Goal: Task Accomplishment & Management: Complete application form

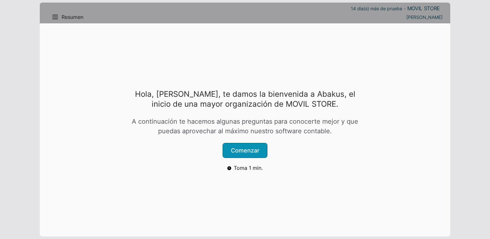
click at [228, 148] on button "Comenzar" at bounding box center [245, 151] width 44 height 14
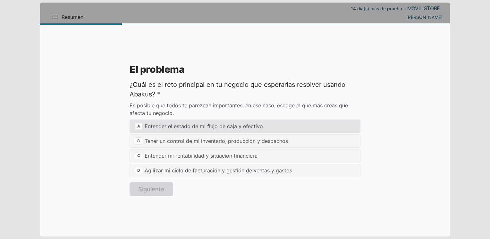
click at [154, 128] on div "A Entender el estado de mi flujo de caja y efectivo" at bounding box center [244, 126] width 231 height 13
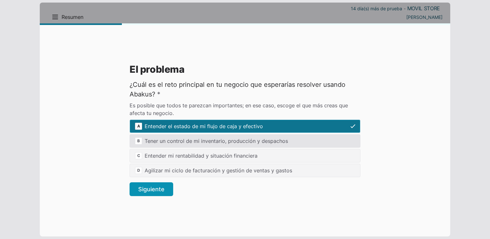
click at [155, 140] on div "B Tener un control de mi inventario, producción y despachos" at bounding box center [244, 140] width 231 height 13
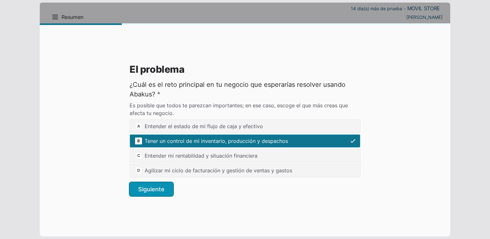
click at [157, 188] on button "Siguiente" at bounding box center [151, 189] width 44 height 14
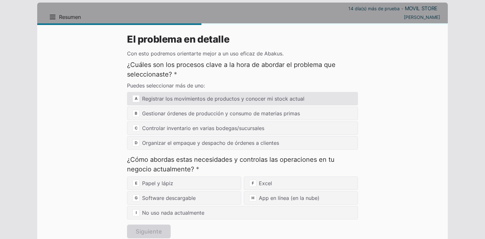
click at [187, 100] on div "A Registrar los movimientos de productos y conocer mi stock actual" at bounding box center [242, 98] width 231 height 13
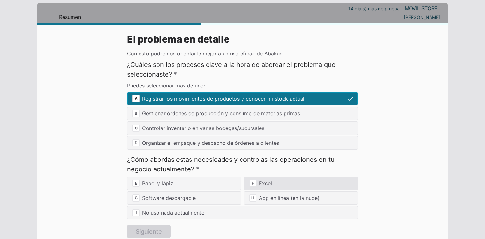
click at [267, 185] on div "F Excel" at bounding box center [301, 183] width 114 height 13
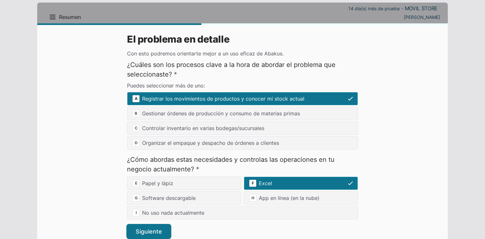
click at [141, 230] on button "Siguiente" at bounding box center [149, 232] width 44 height 14
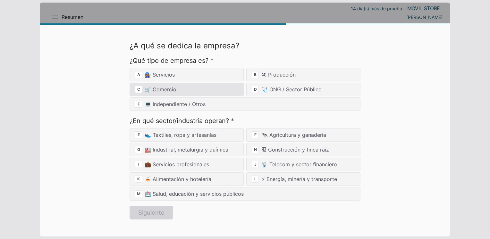
click at [187, 90] on div "C 🛒 Comercio" at bounding box center [186, 89] width 114 height 13
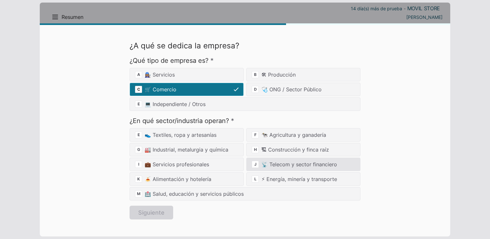
click at [262, 163] on div "J 📡 Telecom y sector financiero" at bounding box center [303, 164] width 114 height 13
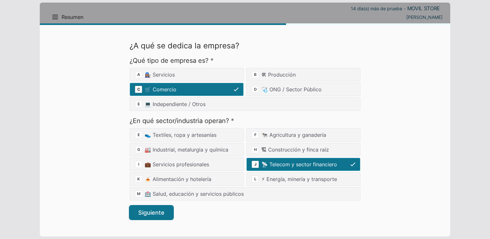
click at [153, 211] on button "Siguiente" at bounding box center [151, 213] width 44 height 14
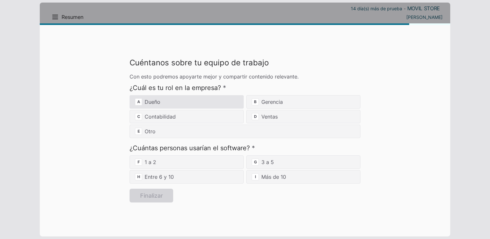
click at [169, 100] on div "A Dueño" at bounding box center [186, 101] width 114 height 13
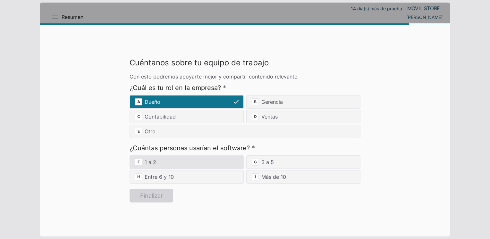
click at [238, 162] on div "F 1 a 2" at bounding box center [186, 161] width 114 height 13
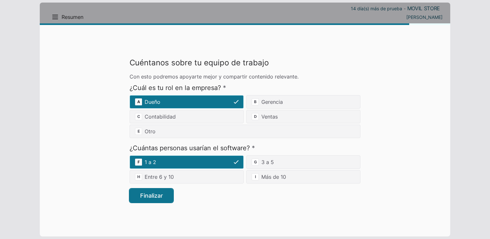
click at [136, 197] on button "Finalizar" at bounding box center [151, 196] width 44 height 14
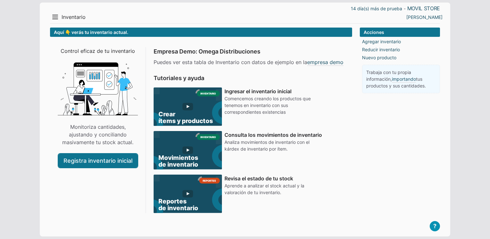
click at [97, 163] on link "Registra inventario inicial" at bounding box center [97, 161] width 79 height 14
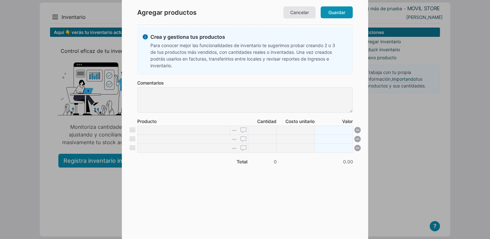
click at [153, 129] on input at bounding box center [183, 130] width 93 height 9
type input "p"
type input "PANTALLA SAMSUNG A21S"
click at [269, 131] on input at bounding box center [262, 130] width 29 height 9
type input "1"
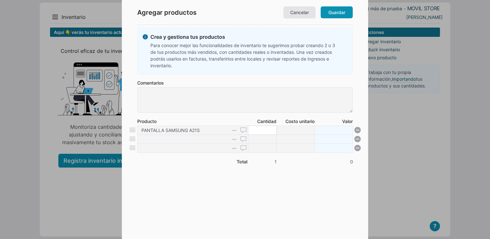
type input "0"
type input "10"
click at [338, 132] on li "PANTALLA SAMSUNG A21S 10 0" at bounding box center [244, 131] width 215 height 10
click at [338, 131] on li "PANTALLA SAMSUNG A21S 10 0" at bounding box center [244, 131] width 215 height 10
click at [290, 129] on input at bounding box center [295, 130] width 38 height 9
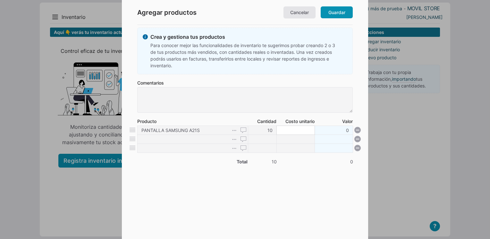
type input "3"
type input "30"
type input "37"
type input "370"
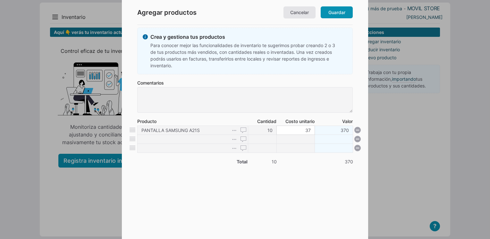
type input "3700"
type input "370"
click at [334, 178] on form "Crea y gestiona tus productos Para conocer mejor las funcionalidades de inventa…" at bounding box center [244, 125] width 215 height 194
click at [339, 15] on link "Guardar" at bounding box center [336, 12] width 32 height 12
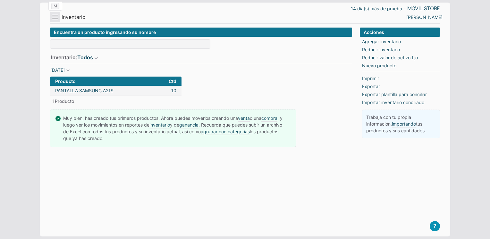
click at [53, 20] on button "Menu" at bounding box center [55, 17] width 10 height 10
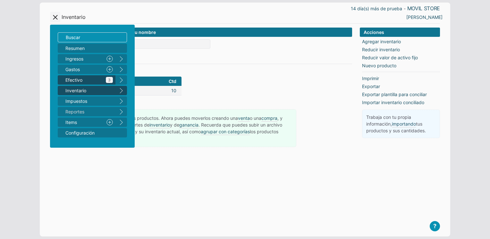
click at [85, 79] on span "Efectivo 3" at bounding box center [88, 80] width 47 height 7
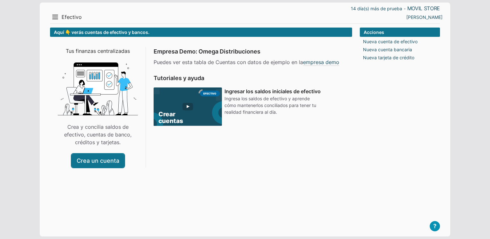
click at [99, 161] on link "Crea un cuenta" at bounding box center [97, 161] width 53 height 14
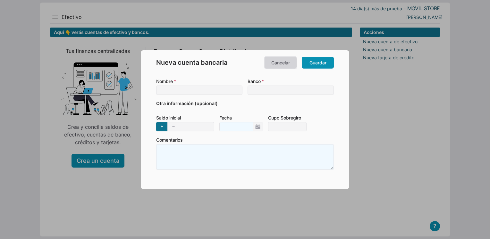
click at [280, 57] on link "Cancelar" at bounding box center [280, 63] width 32 height 12
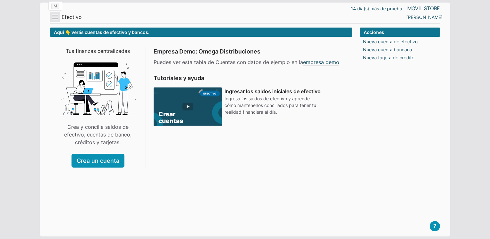
click at [53, 14] on button "Menu" at bounding box center [55, 17] width 10 height 10
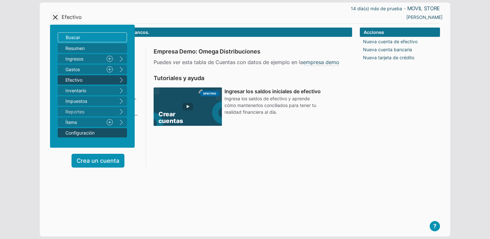
click at [102, 130] on span "Configuración" at bounding box center [88, 132] width 47 height 7
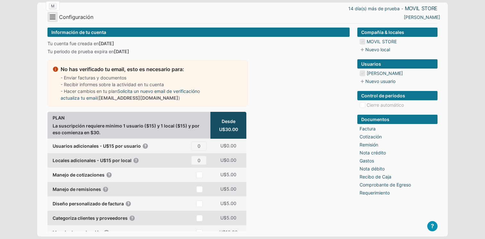
click at [51, 18] on button "Menu" at bounding box center [52, 17] width 10 height 10
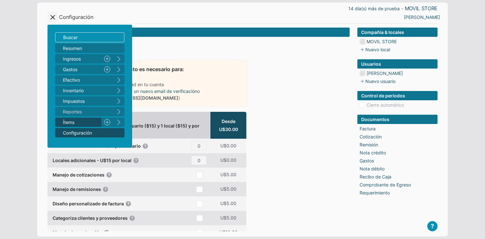
click at [68, 121] on span "Ítems" at bounding box center [81, 122] width 36 height 7
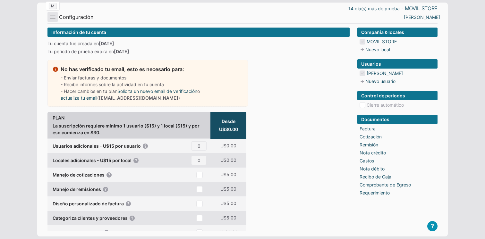
click at [54, 20] on button "Menu" at bounding box center [52, 17] width 10 height 10
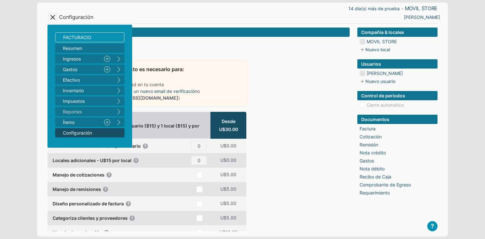
type input "FACTURACION"
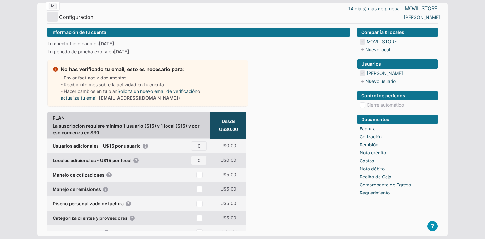
click at [56, 18] on button "Menu" at bounding box center [52, 17] width 10 height 10
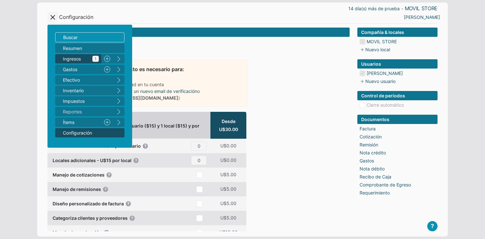
click at [81, 56] on span "Ingresos 1" at bounding box center [81, 58] width 36 height 7
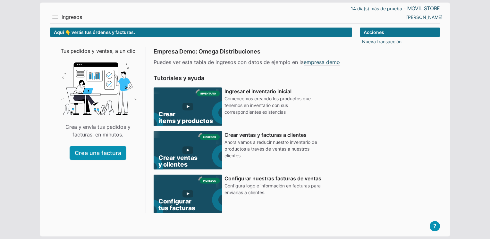
click at [204, 153] on use at bounding box center [187, 155] width 95 height 48
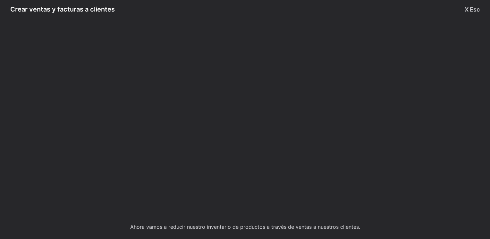
click at [464, 10] on button "X Esc" at bounding box center [471, 9] width 15 height 9
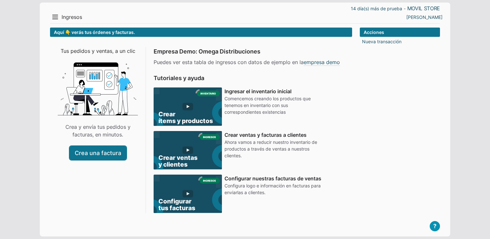
click at [103, 151] on link "Crea una factura" at bounding box center [98, 153] width 57 height 14
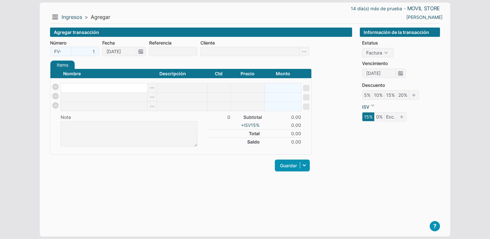
click at [96, 88] on input at bounding box center [104, 87] width 86 height 9
click at [305, 166] on icon at bounding box center [303, 166] width 11 height 12
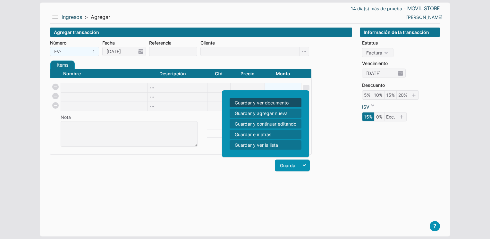
drag, startPoint x: 344, startPoint y: 70, endPoint x: 330, endPoint y: 70, distance: 14.1
click at [344, 70] on form "Número FV- 1 Fecha [DATE] Referencia Cliente Items Créditos Pagos Nombre Descri…" at bounding box center [201, 109] width 302 height 140
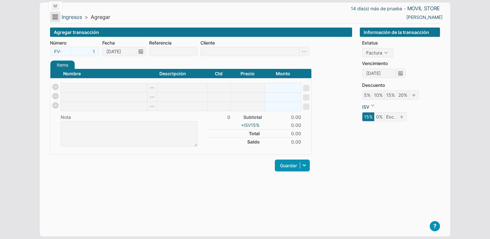
click at [59, 17] on button "Menu" at bounding box center [55, 17] width 10 height 10
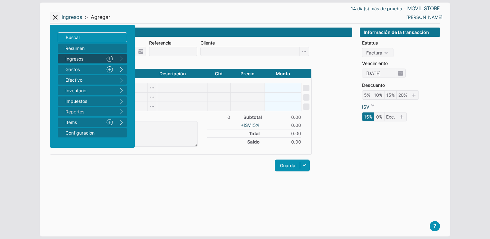
click at [92, 16] on span "Agregar" at bounding box center [101, 17] width 20 height 7
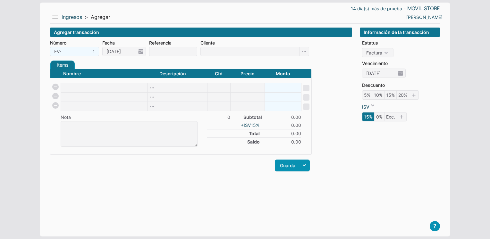
click at [92, 16] on span "Agregar" at bounding box center [101, 17] width 20 height 7
click at [78, 91] on input at bounding box center [104, 87] width 86 height 9
click at [156, 87] on icon at bounding box center [152, 87] width 10 height 9
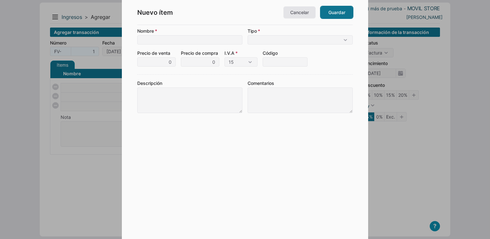
click at [326, 12] on link "Guardar" at bounding box center [336, 12] width 32 height 12
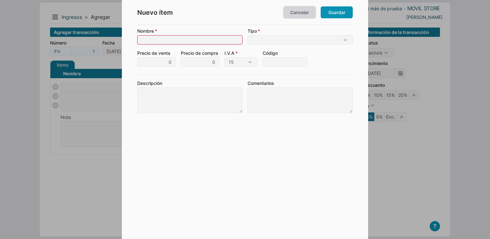
click at [304, 9] on link "Cancelar" at bounding box center [299, 12] width 32 height 12
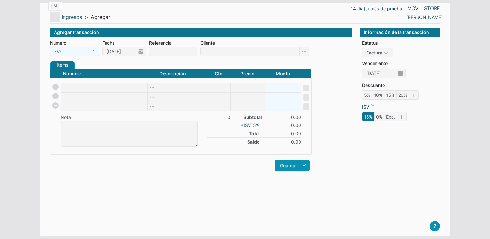
click at [56, 19] on button "Menu" at bounding box center [55, 17] width 10 height 10
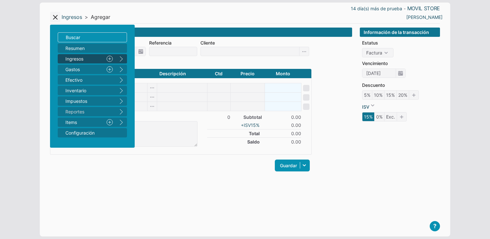
click at [147, 180] on div "Agregar transacción Número FV- 1 Fecha [DATE] Referencia Cliente Items Créditos…" at bounding box center [201, 127] width 302 height 199
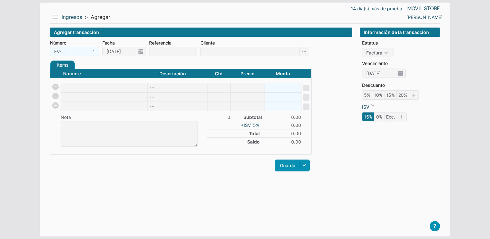
click at [415, 4] on div "14 día(s) más de prueba - MOVIL STORE Menu Resumen Ingresos 1 Nuevo right Gasto…" at bounding box center [245, 120] width 410 height 234
click at [438, 229] on button "?" at bounding box center [434, 226] width 10 height 10
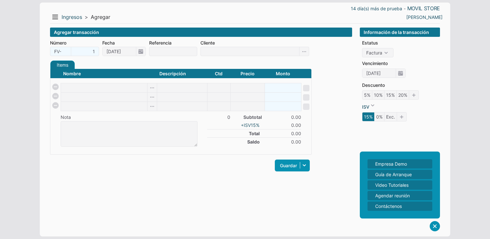
click at [351, 185] on div "Agregar transacción Número FV- 1 Fecha [DATE] Referencia Cliente Items Créditos…" at bounding box center [201, 127] width 302 height 199
